Goal: Transaction & Acquisition: Book appointment/travel/reservation

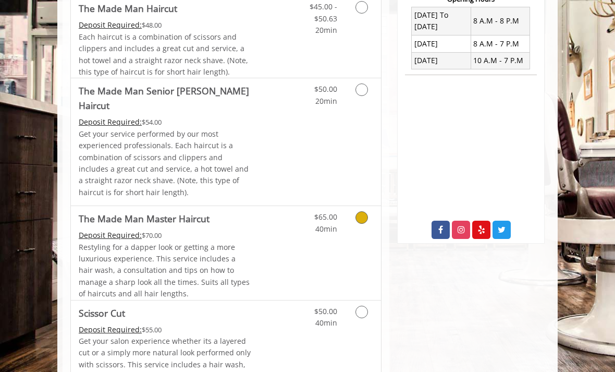
click at [363, 211] on icon "Grooming services" at bounding box center [362, 217] width 13 height 13
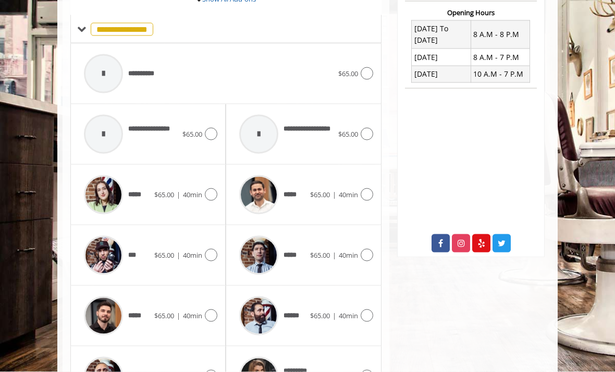
scroll to position [387, 0]
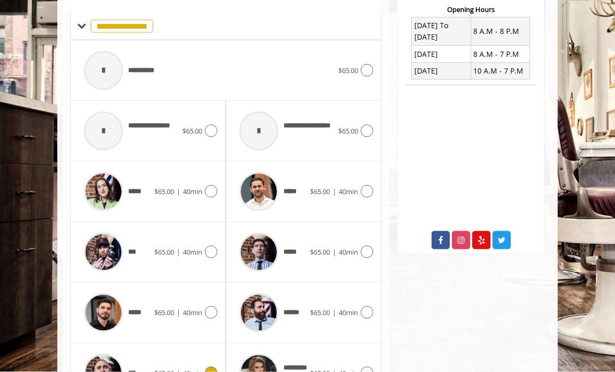
click at [215, 369] on icon at bounding box center [211, 373] width 13 height 13
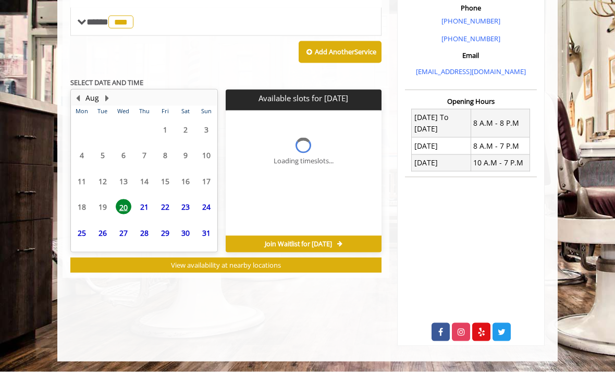
scroll to position [257, 0]
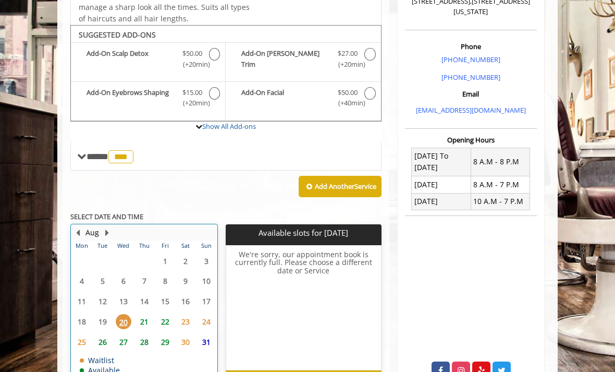
click at [108, 227] on button "Next Month" at bounding box center [107, 232] width 8 height 11
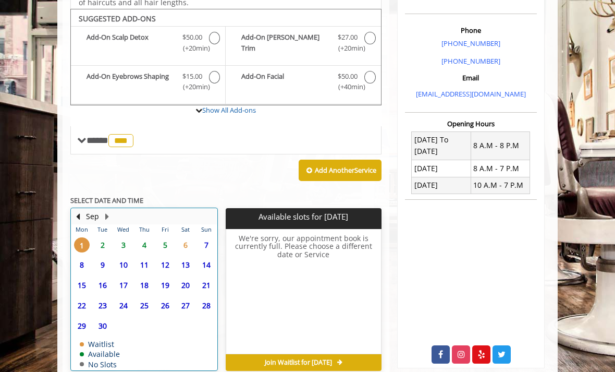
scroll to position [279, 0]
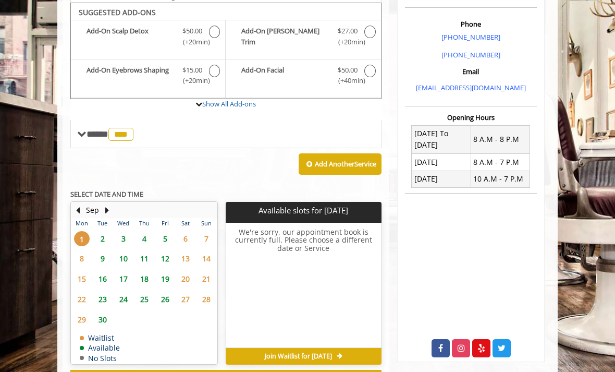
click at [108, 271] on span "16" at bounding box center [103, 278] width 16 height 15
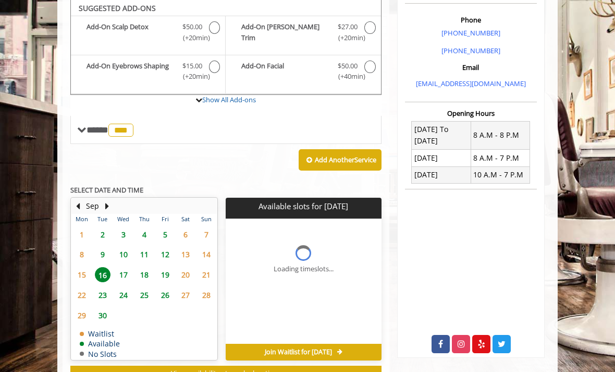
scroll to position [299, 0]
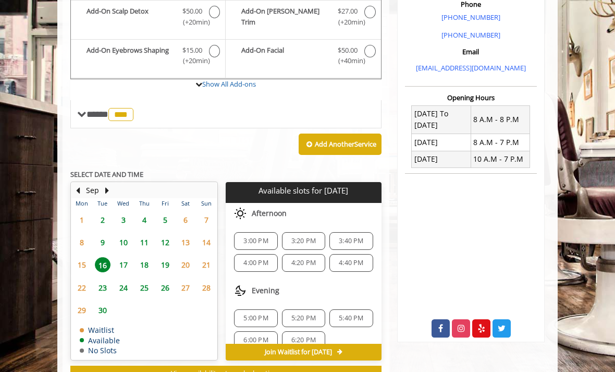
click at [257, 237] on span "3:00 PM" at bounding box center [256, 241] width 25 height 8
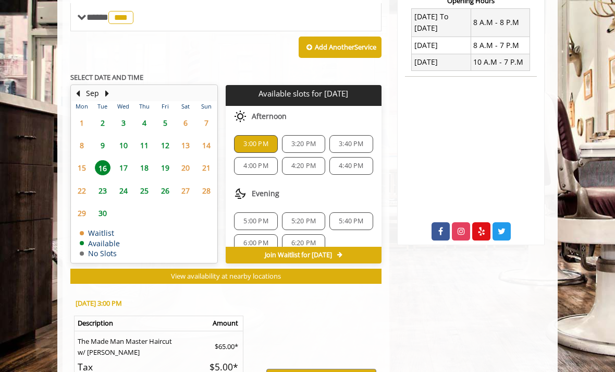
scroll to position [490, 0]
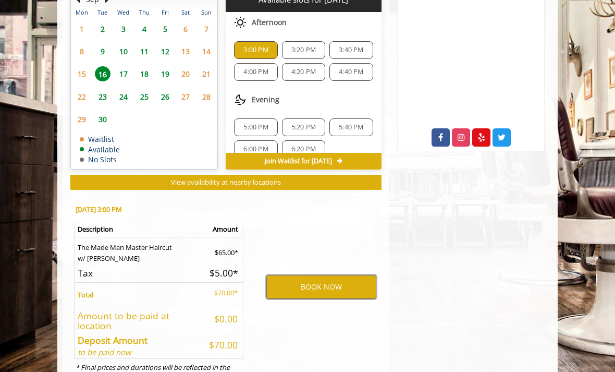
click at [318, 280] on button "BOOK NOW" at bounding box center [321, 287] width 110 height 24
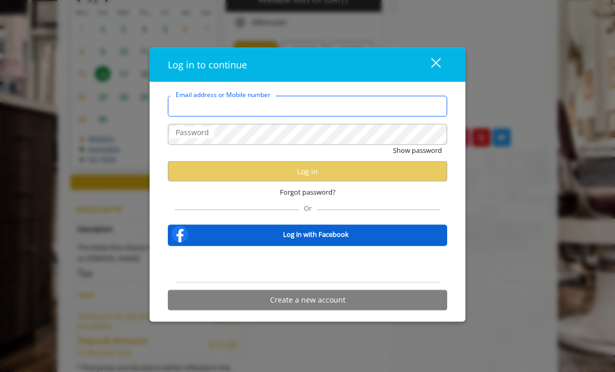
type input "**********"
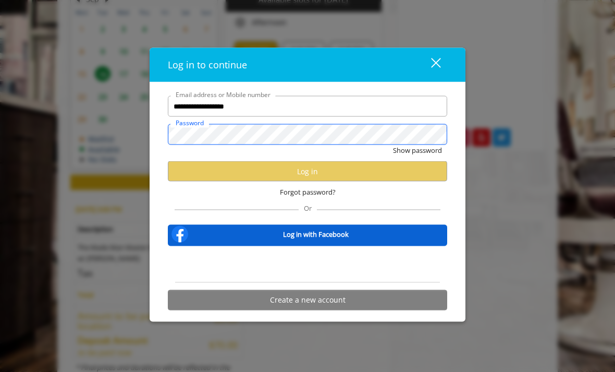
scroll to position [0, 0]
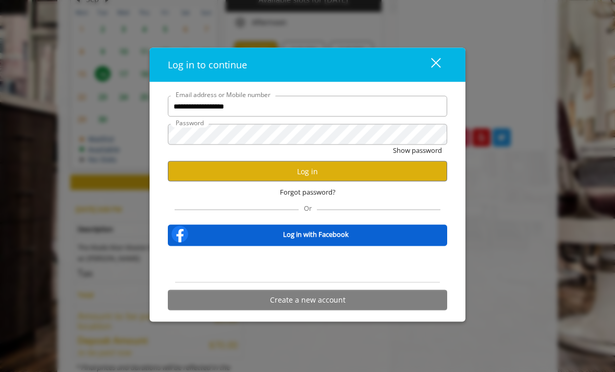
click at [353, 181] on button "Log in" at bounding box center [308, 171] width 280 height 20
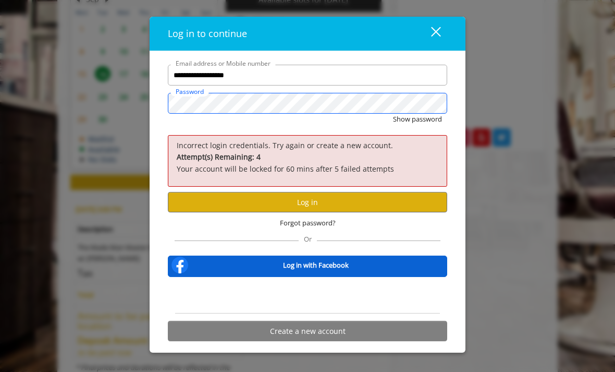
click at [417, 125] on button "Show password" at bounding box center [417, 119] width 49 height 11
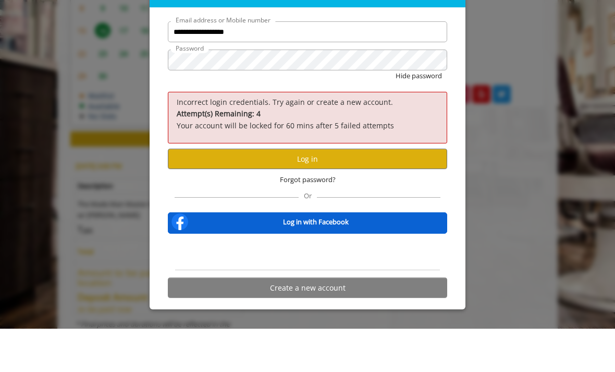
click at [357, 192] on button "Log in" at bounding box center [308, 202] width 280 height 20
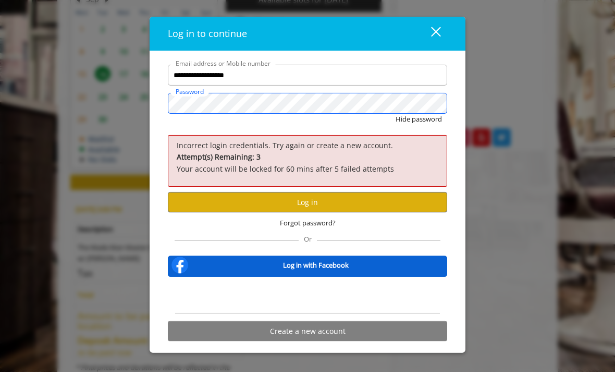
click at [418, 125] on button "Hide password" at bounding box center [419, 119] width 46 height 11
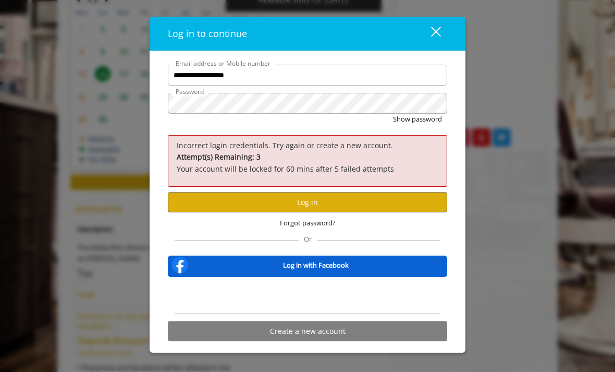
click at [362, 212] on button "Log in" at bounding box center [308, 202] width 280 height 20
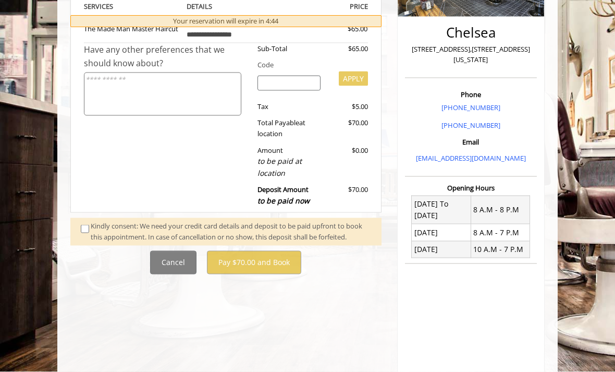
scroll to position [210, 0]
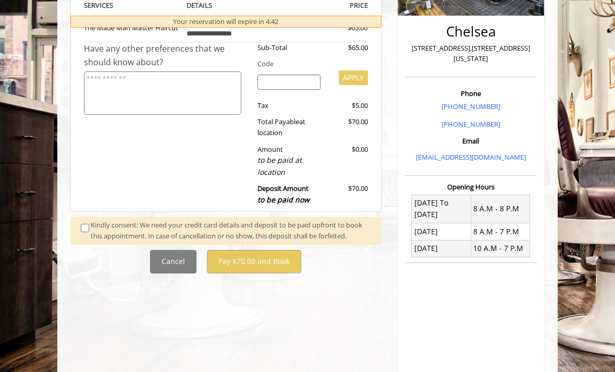
click at [78, 223] on span at bounding box center [86, 231] width 26 height 22
click at [76, 227] on span at bounding box center [86, 231] width 26 height 22
click at [80, 220] on span at bounding box center [86, 231] width 26 height 22
click at [81, 237] on span at bounding box center [86, 231] width 26 height 22
click at [70, 225] on div "Kindly consent: We need your credit card details and deposit to be paid upfront…" at bounding box center [225, 231] width 311 height 28
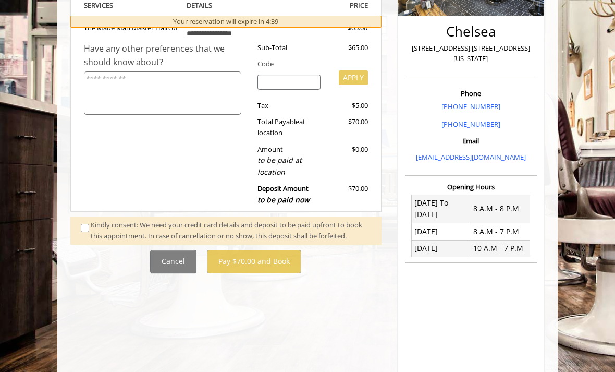
click at [79, 226] on span at bounding box center [86, 231] width 26 height 22
click at [89, 217] on div "Kindly consent: We need your credit card details and deposit to be paid upfront…" at bounding box center [225, 231] width 311 height 28
click at [91, 222] on div "Kindly consent: We need your credit card details and deposit to be paid upfront…" at bounding box center [231, 231] width 281 height 22
click at [92, 221] on div "Kindly consent: We need your credit card details and deposit to be paid upfront…" at bounding box center [231, 231] width 281 height 22
click at [91, 220] on div "Kindly consent: We need your credit card details and deposit to be paid upfront…" at bounding box center [231, 231] width 281 height 22
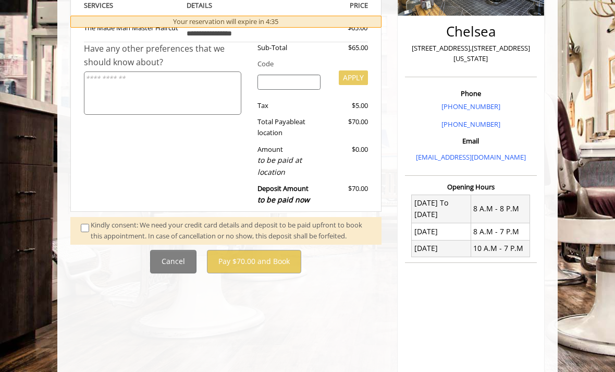
click at [94, 220] on div "Kindly consent: We need your credit card details and deposit to be paid upfront…" at bounding box center [231, 231] width 281 height 22
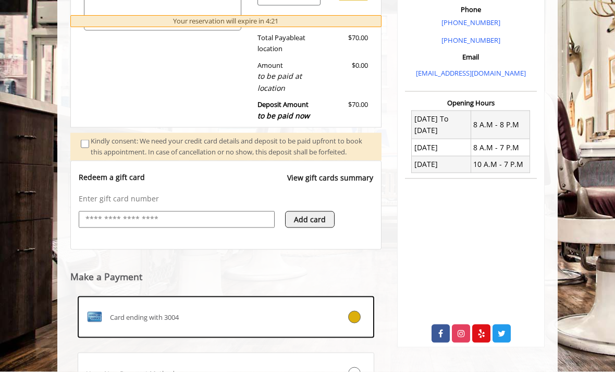
scroll to position [362, 0]
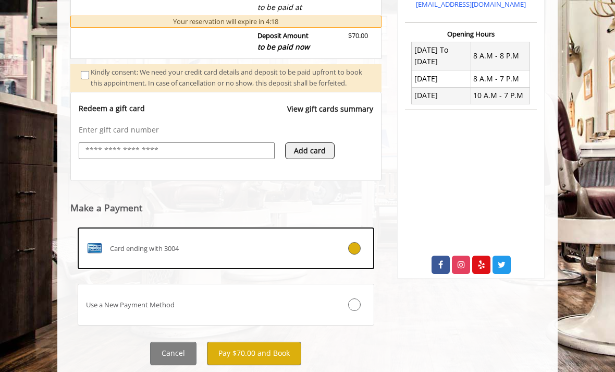
click at [280, 356] on button "Pay $70.00 and Book" at bounding box center [254, 353] width 94 height 23
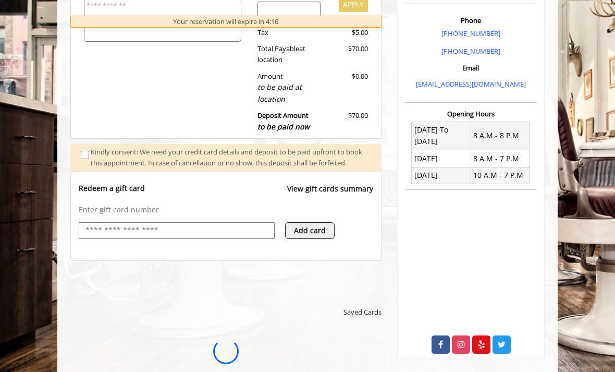
scroll to position [0, 0]
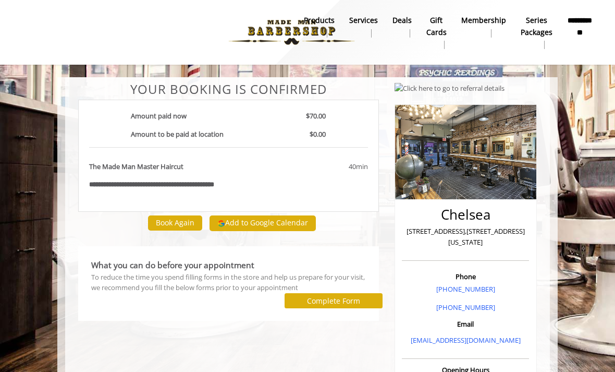
scroll to position [33, 0]
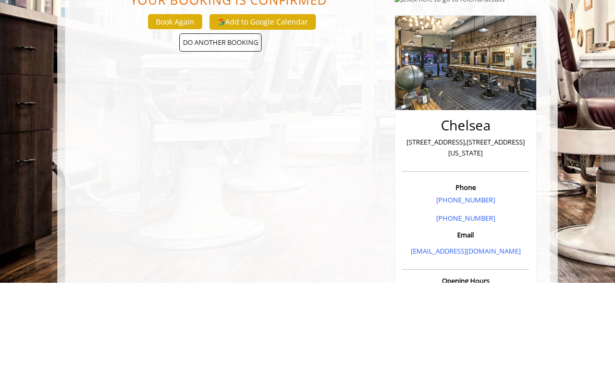
scroll to position [89, 0]
